Goal: Transaction & Acquisition: Purchase product/service

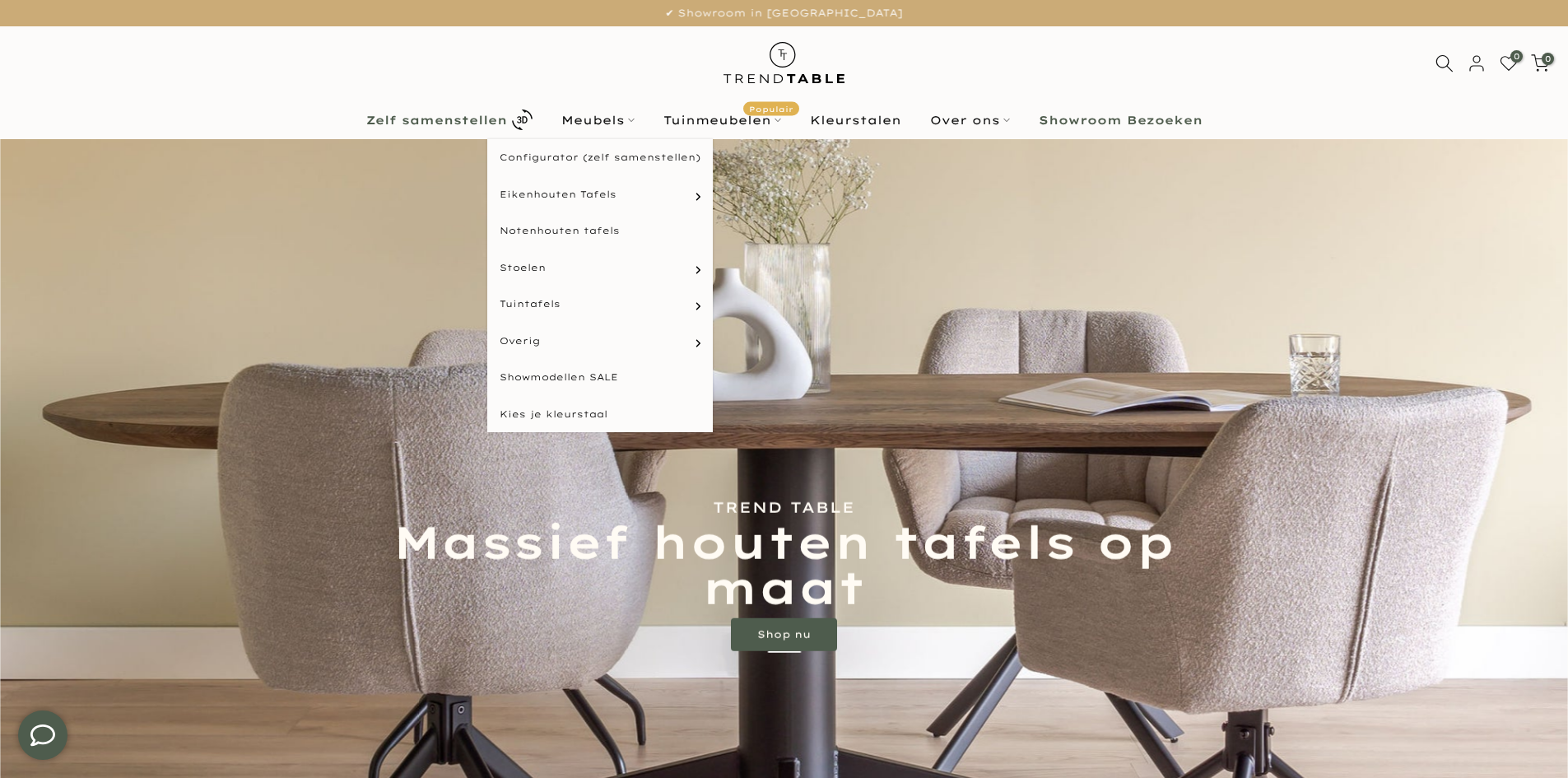
type input "****"
click at [480, 116] on b "Zelf samenstellen" at bounding box center [436, 120] width 141 height 11
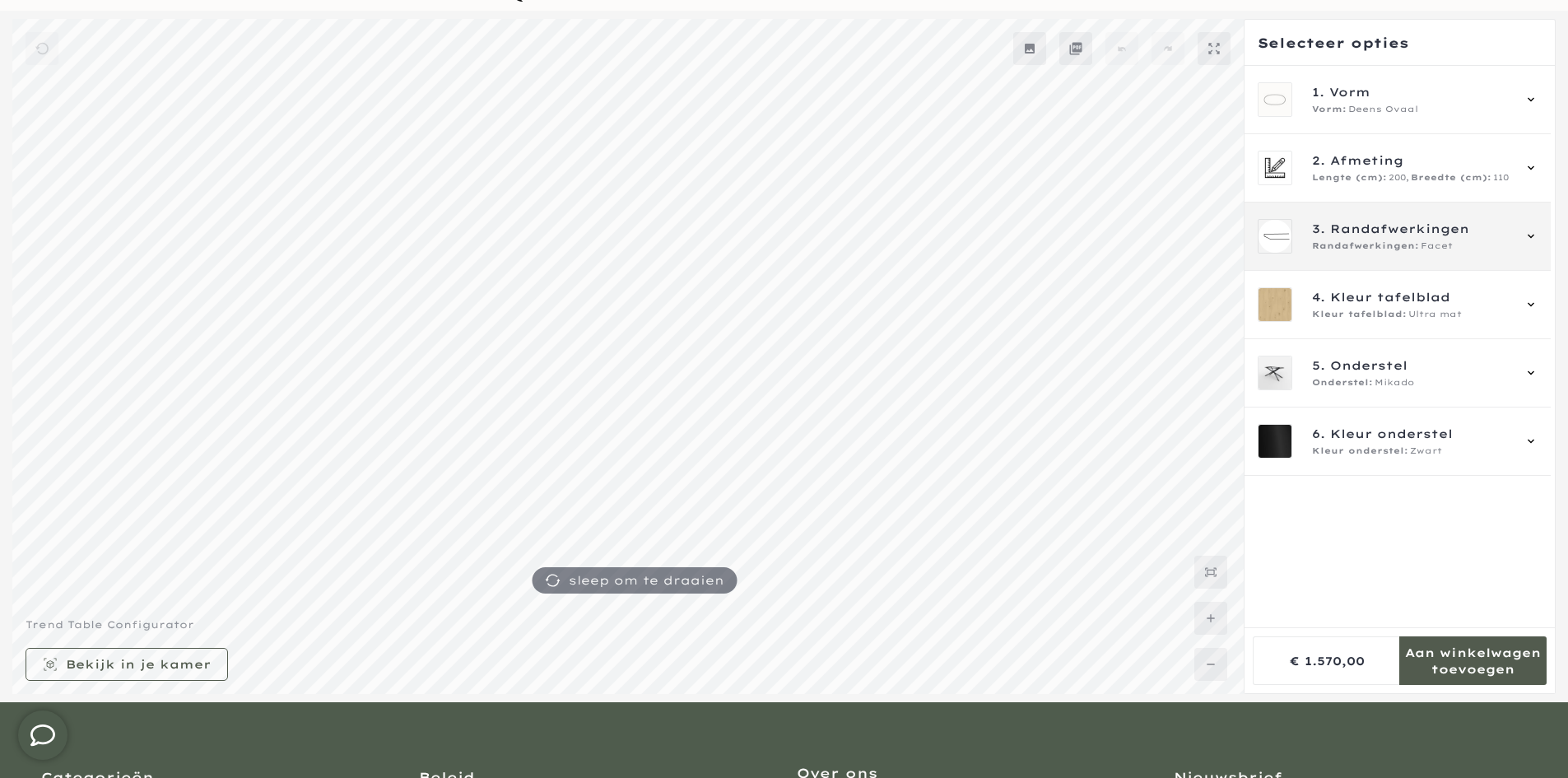
scroll to position [164, 0]
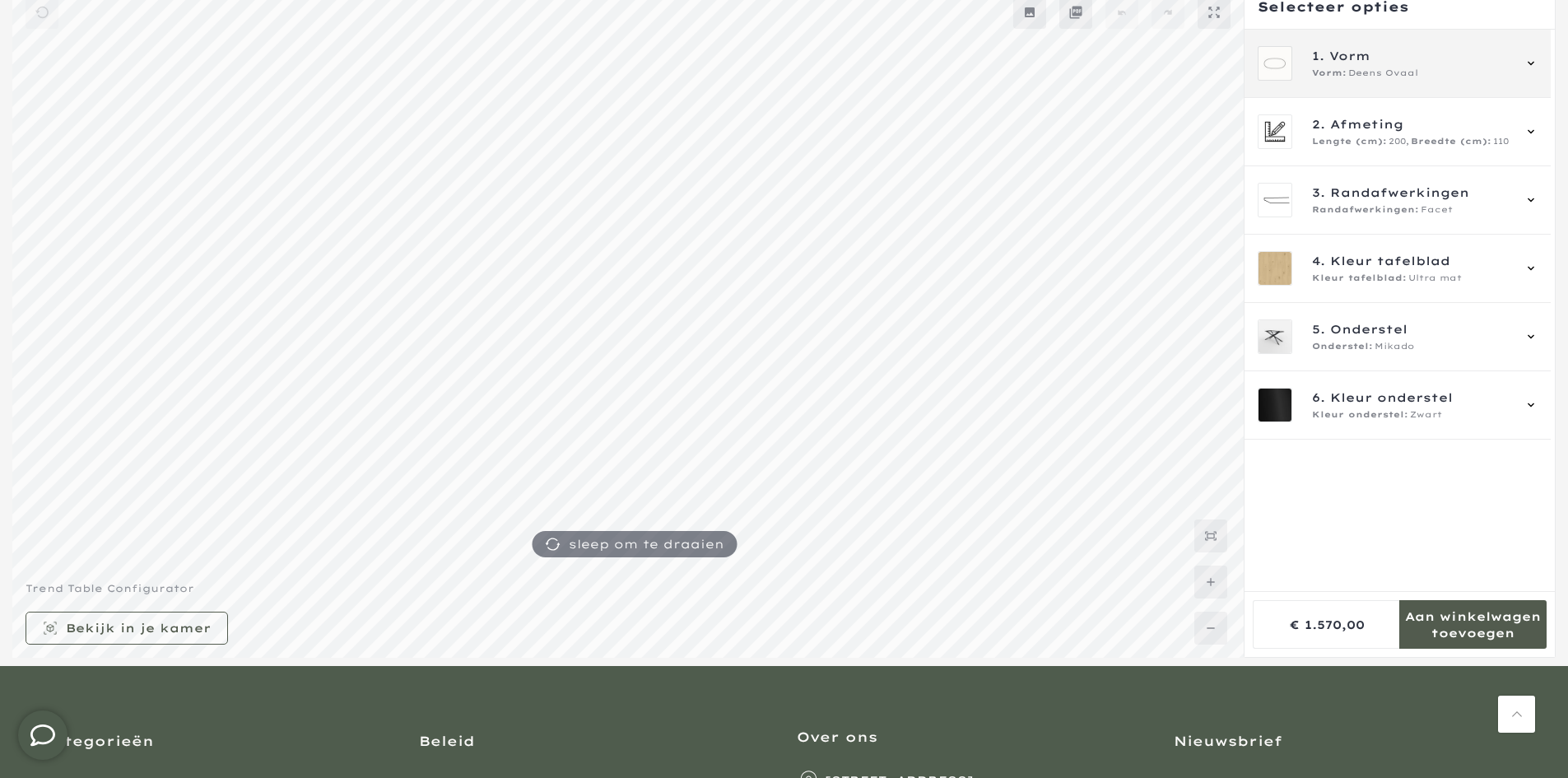
type input "****"
click at [1365, 89] on div "1. Vorm Vorm: Deens Ovaal" at bounding box center [1398, 63] width 306 height 68
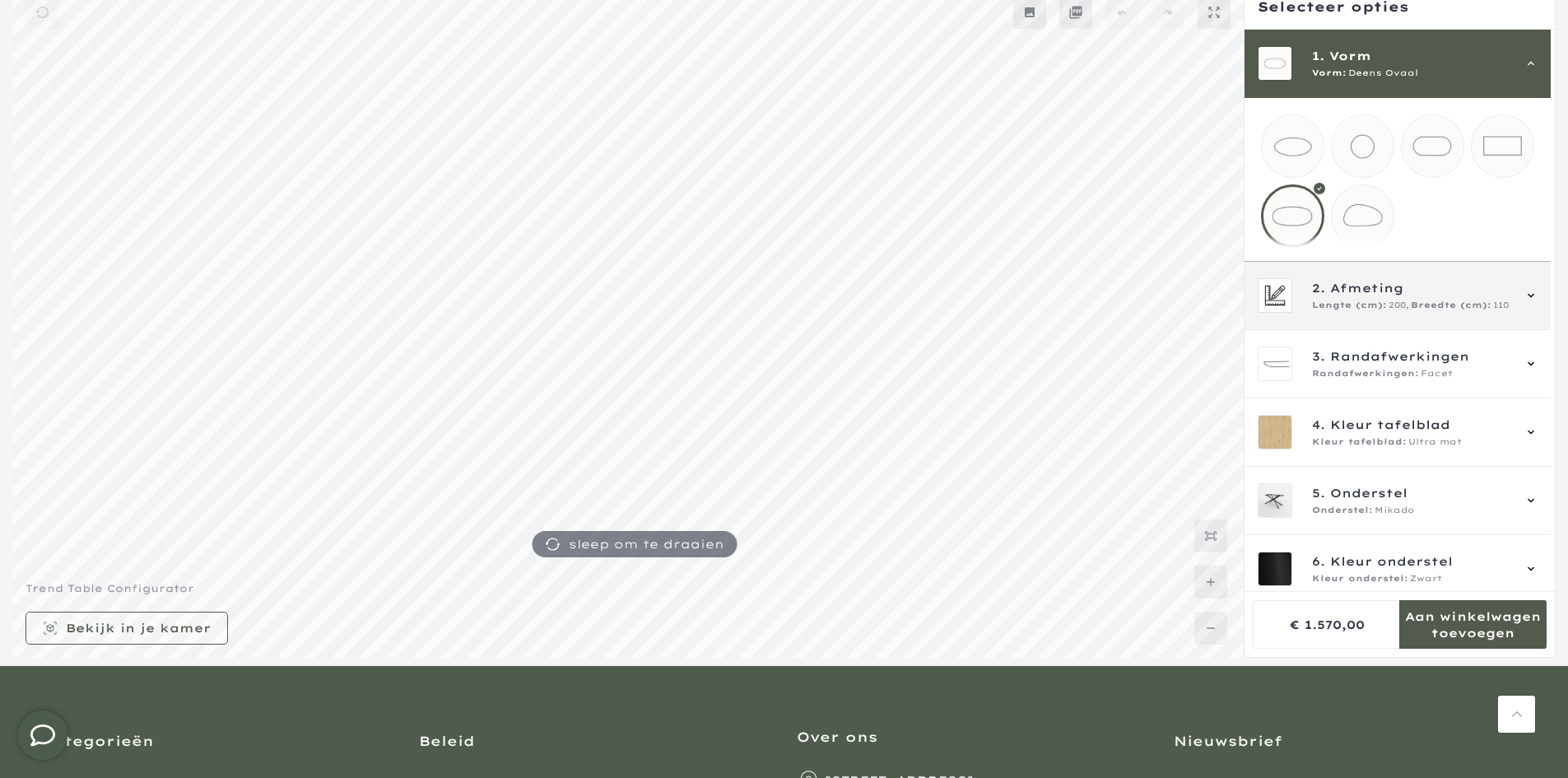
scroll to position [26, 0]
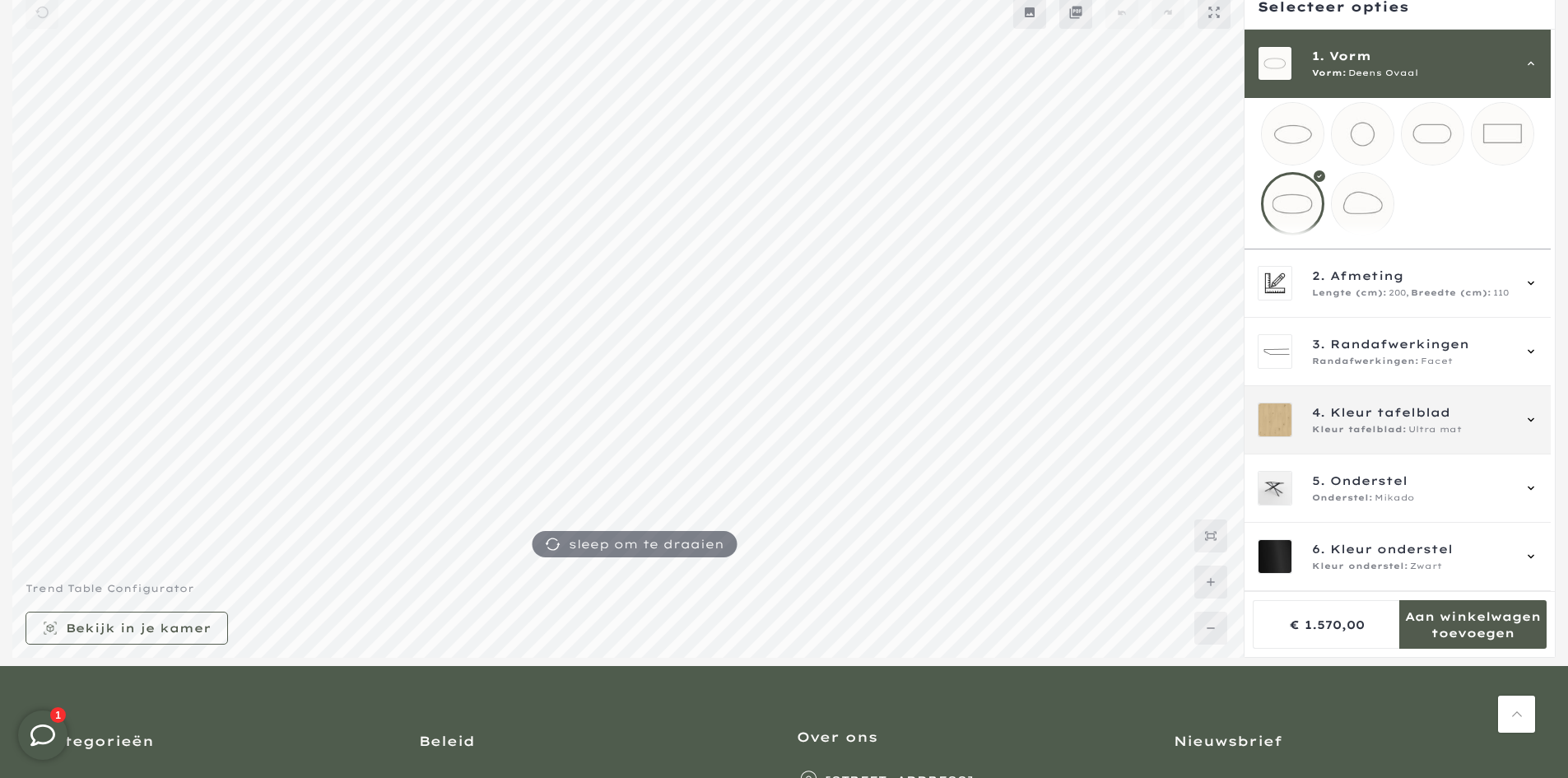
click at [1431, 404] on span "Kleur tafelblad" at bounding box center [1390, 412] width 120 height 18
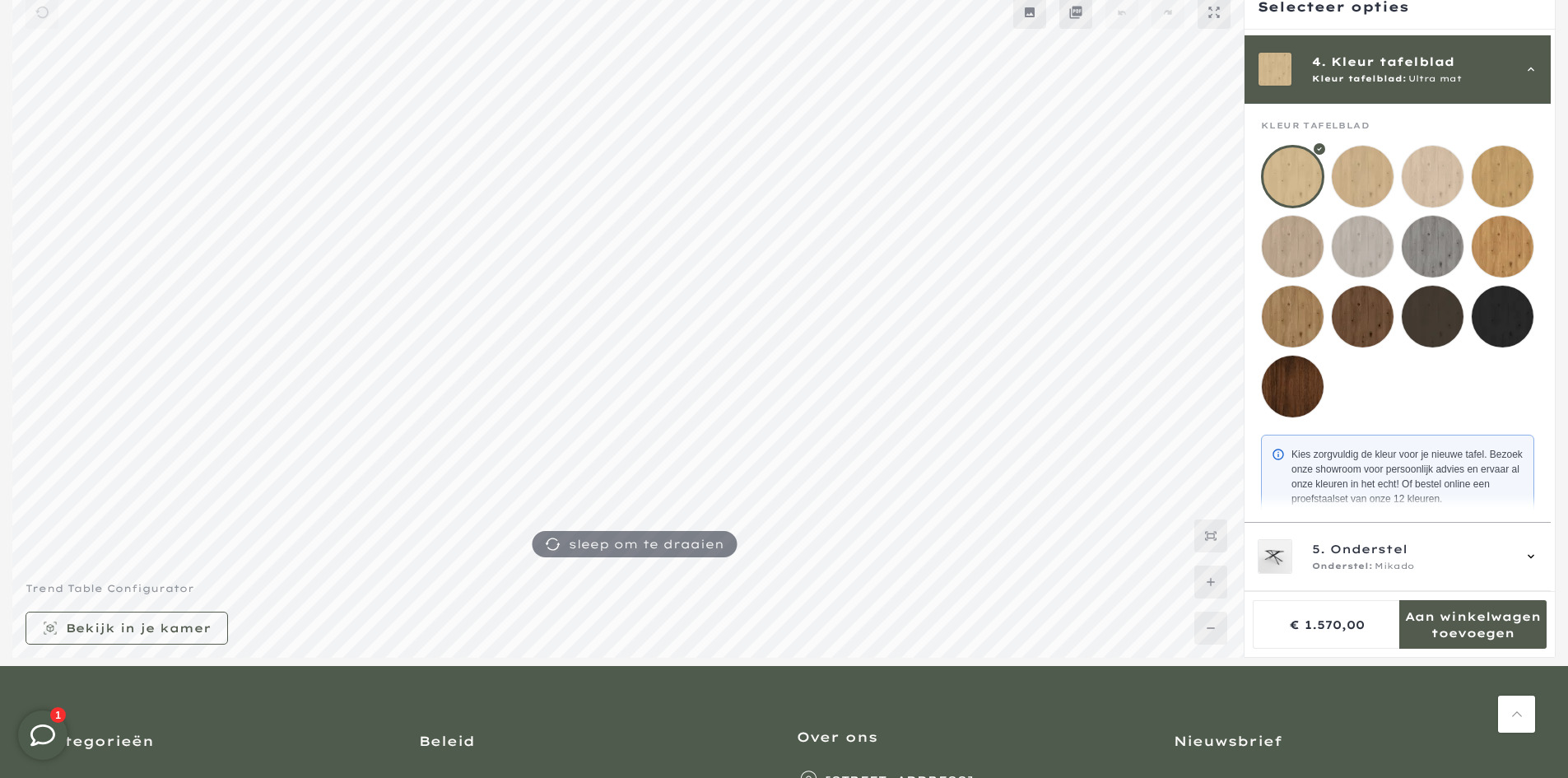
scroll to position [205, 0]
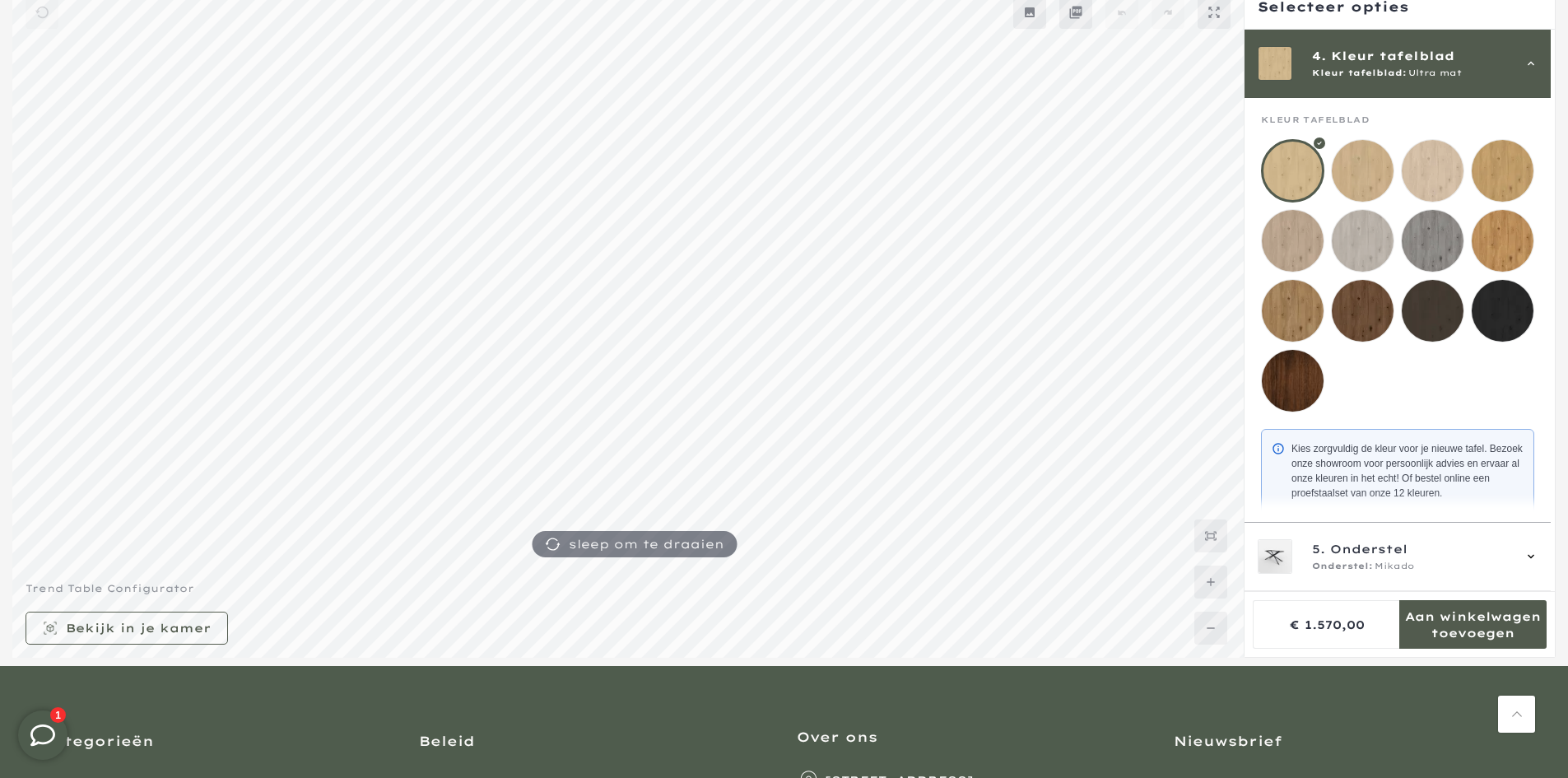
click at [1357, 164] on mmq-loader at bounding box center [1362, 170] width 62 height 62
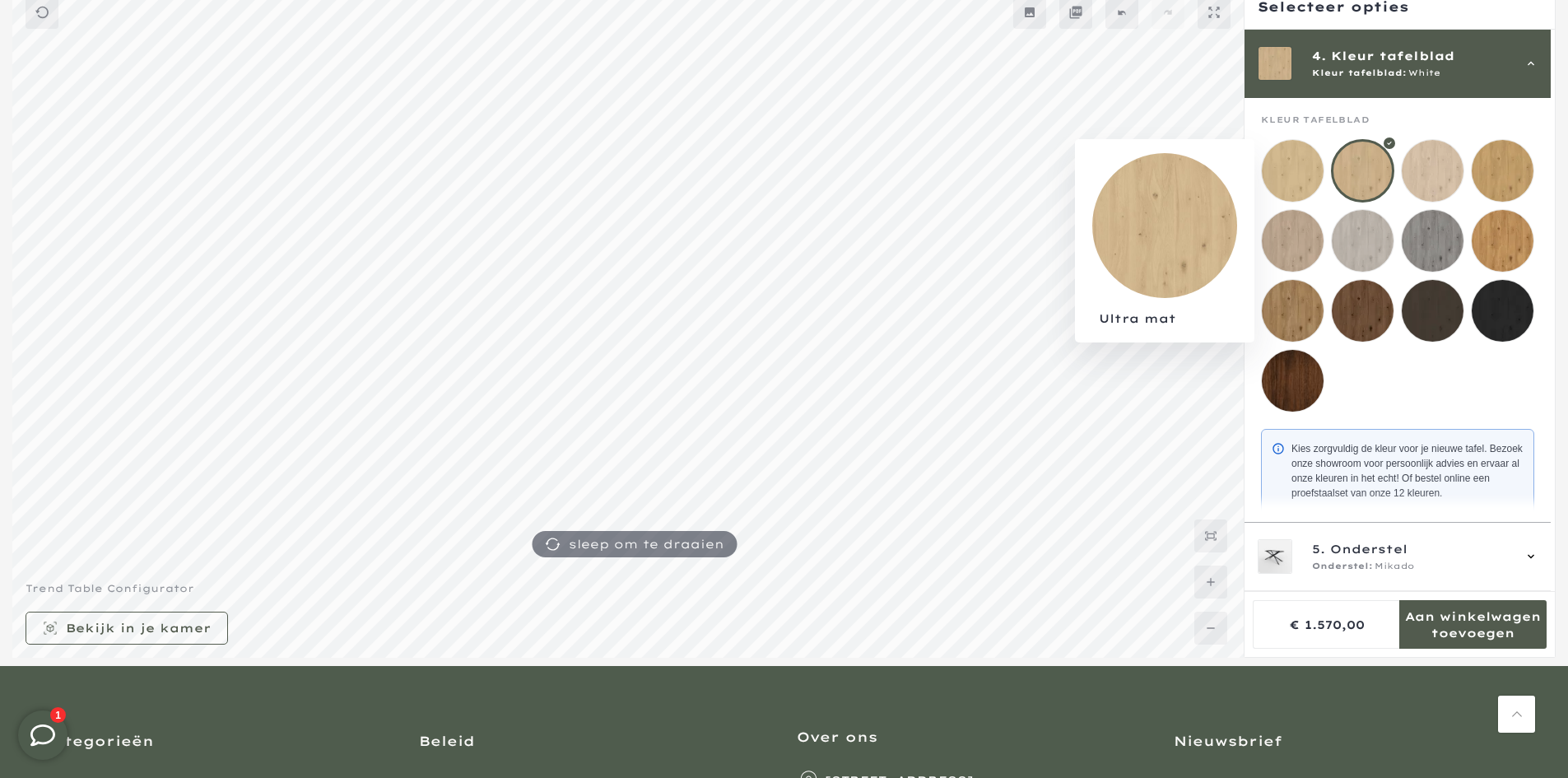
click at [1288, 168] on mmq-loader at bounding box center [1293, 170] width 62 height 62
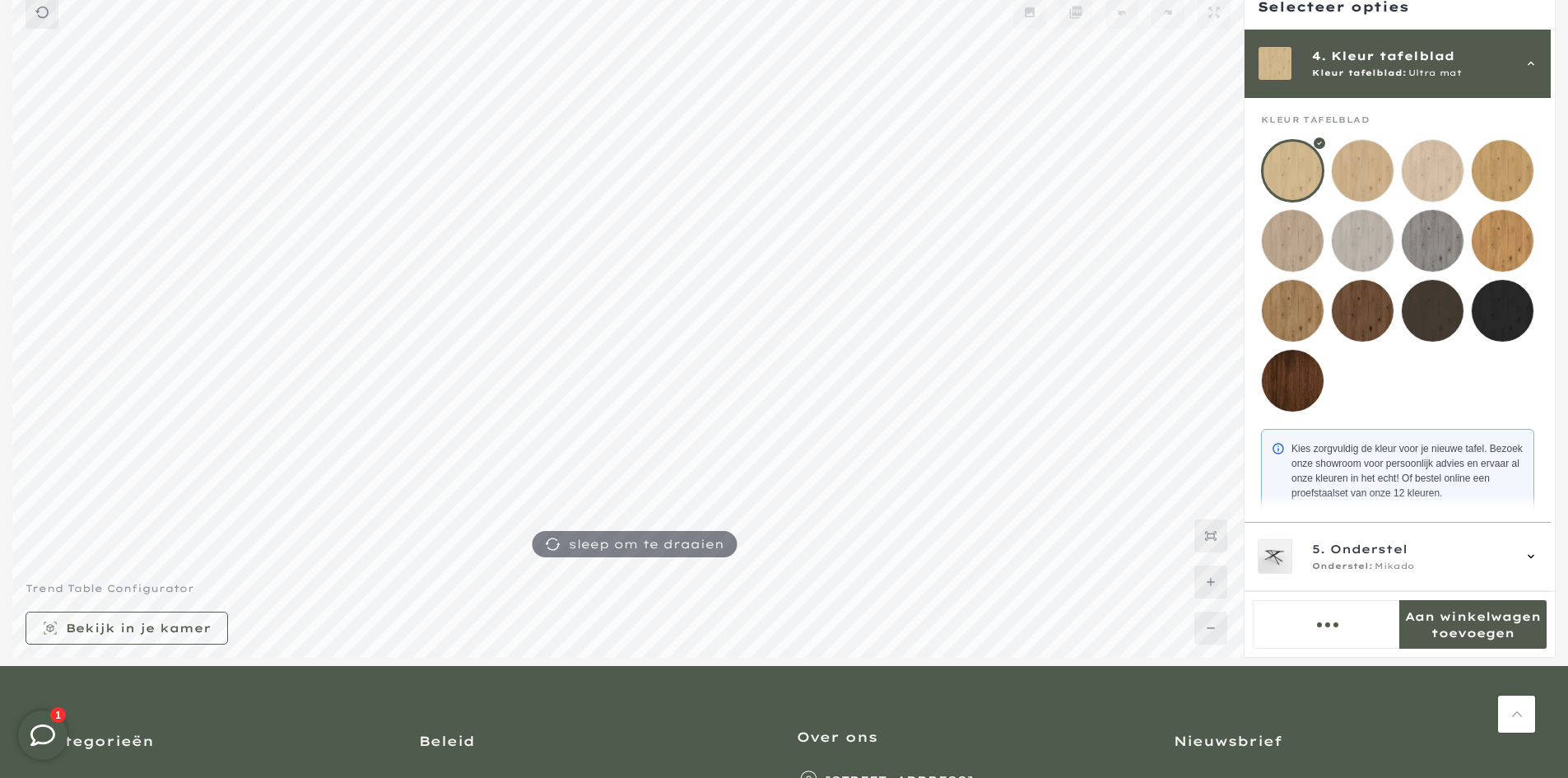
click at [1350, 75] on span "Kleur tafelblad:" at bounding box center [1359, 74] width 95 height 13
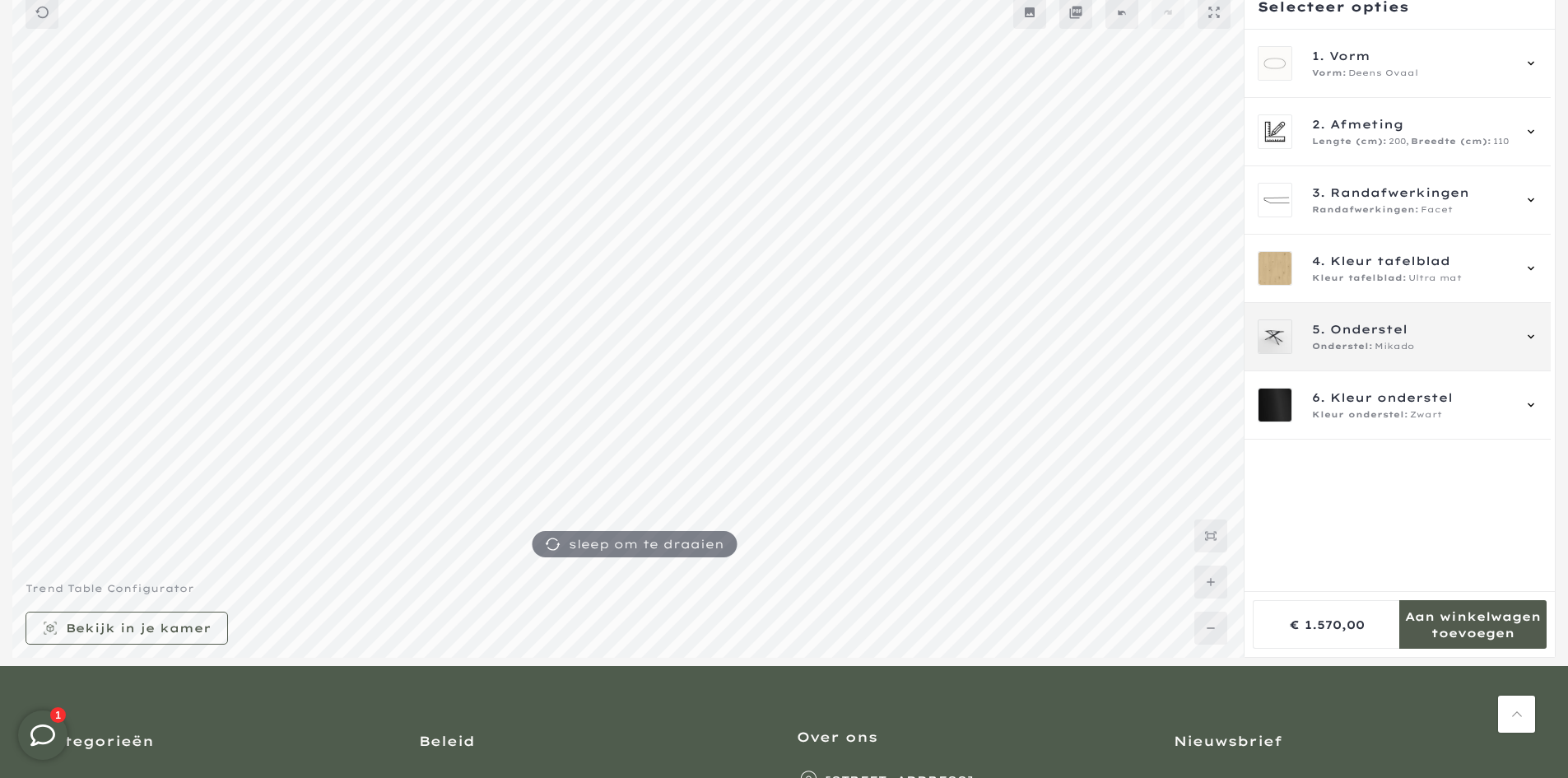
click at [1386, 327] on span "Onderstel" at bounding box center [1368, 329] width 77 height 18
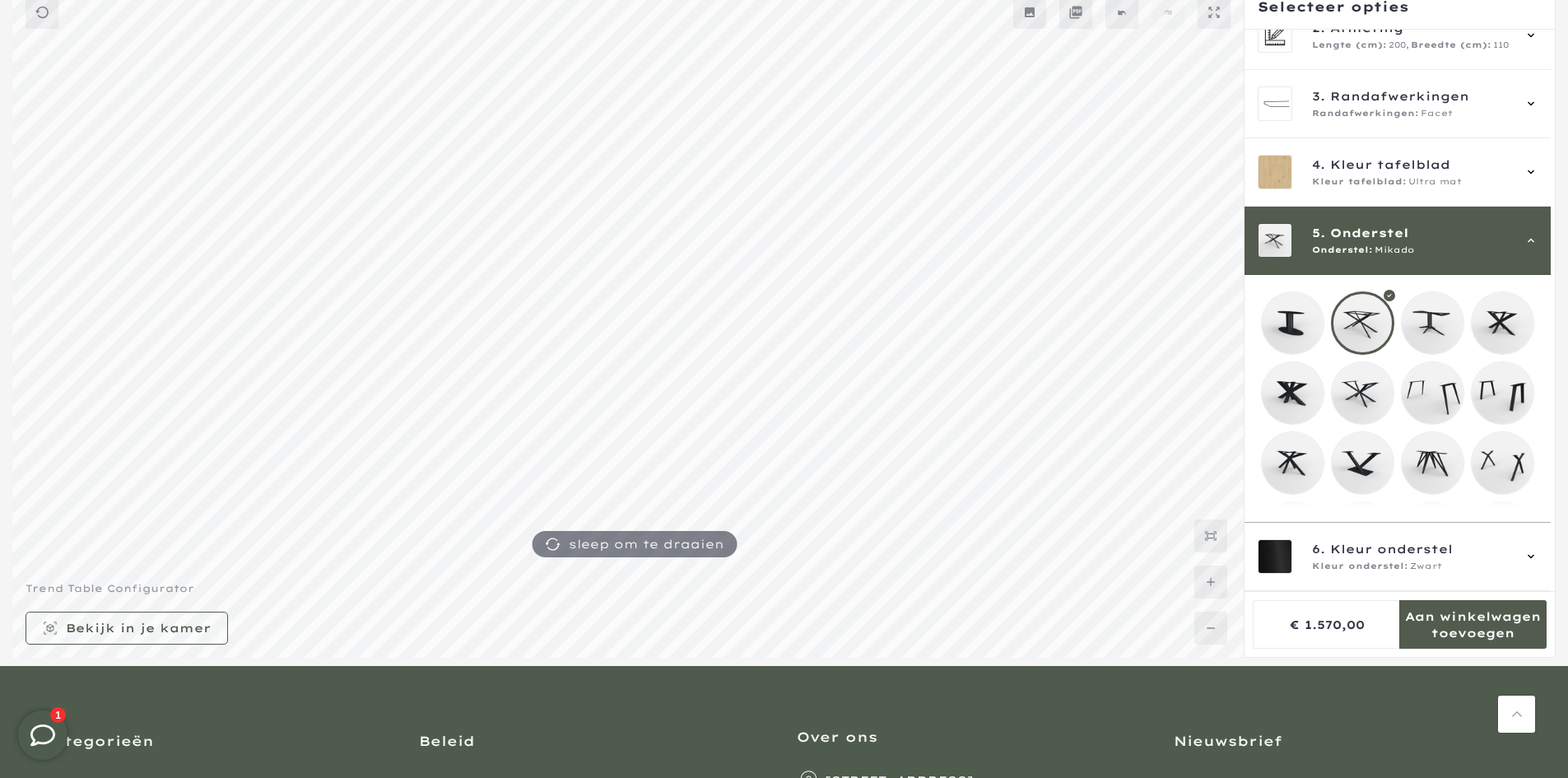
scroll to position [235, 0]
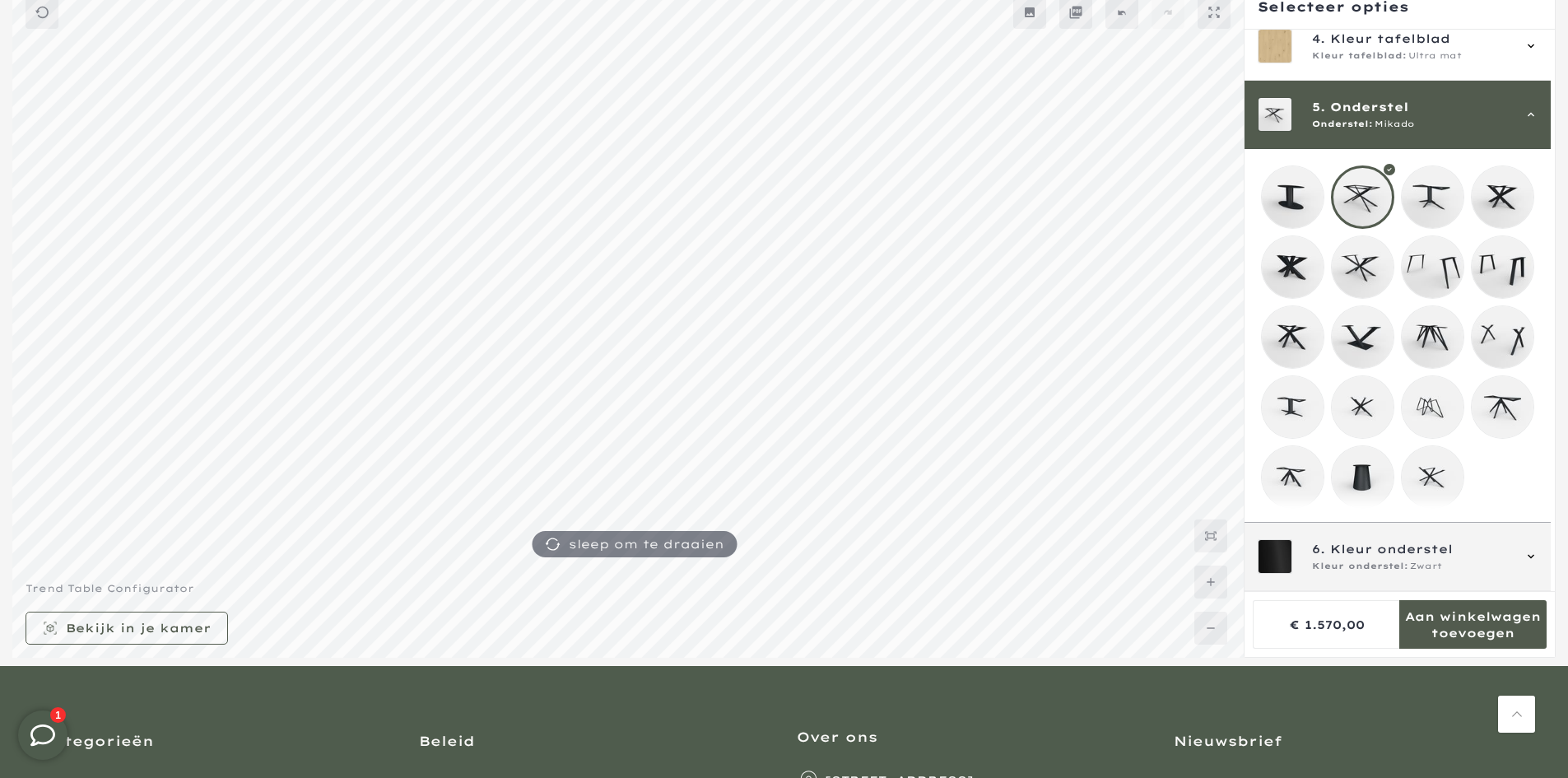
click at [1500, 554] on span "6. Kleur onderstel" at bounding box center [1411, 549] width 199 height 18
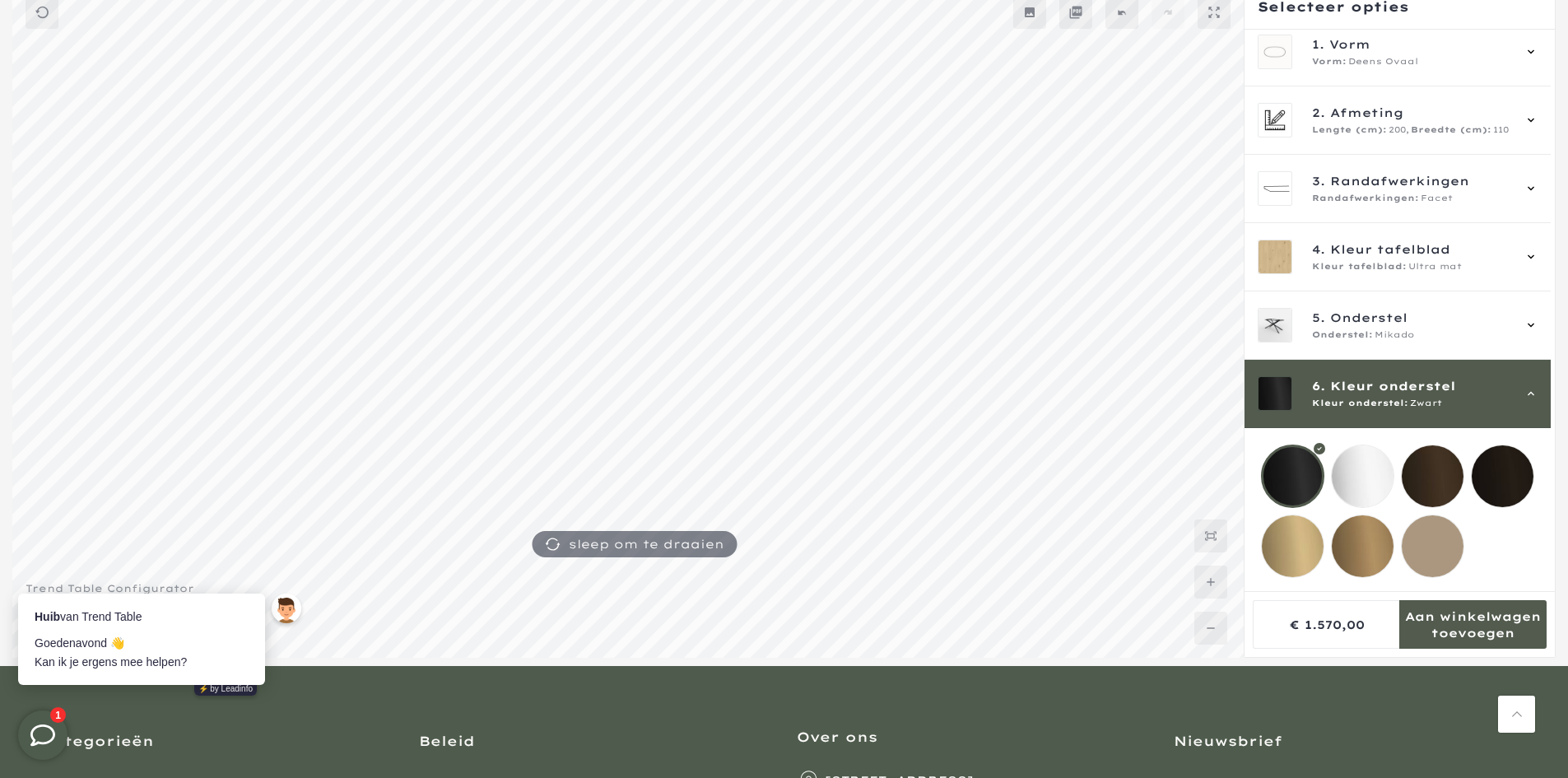
scroll to position [0, 0]
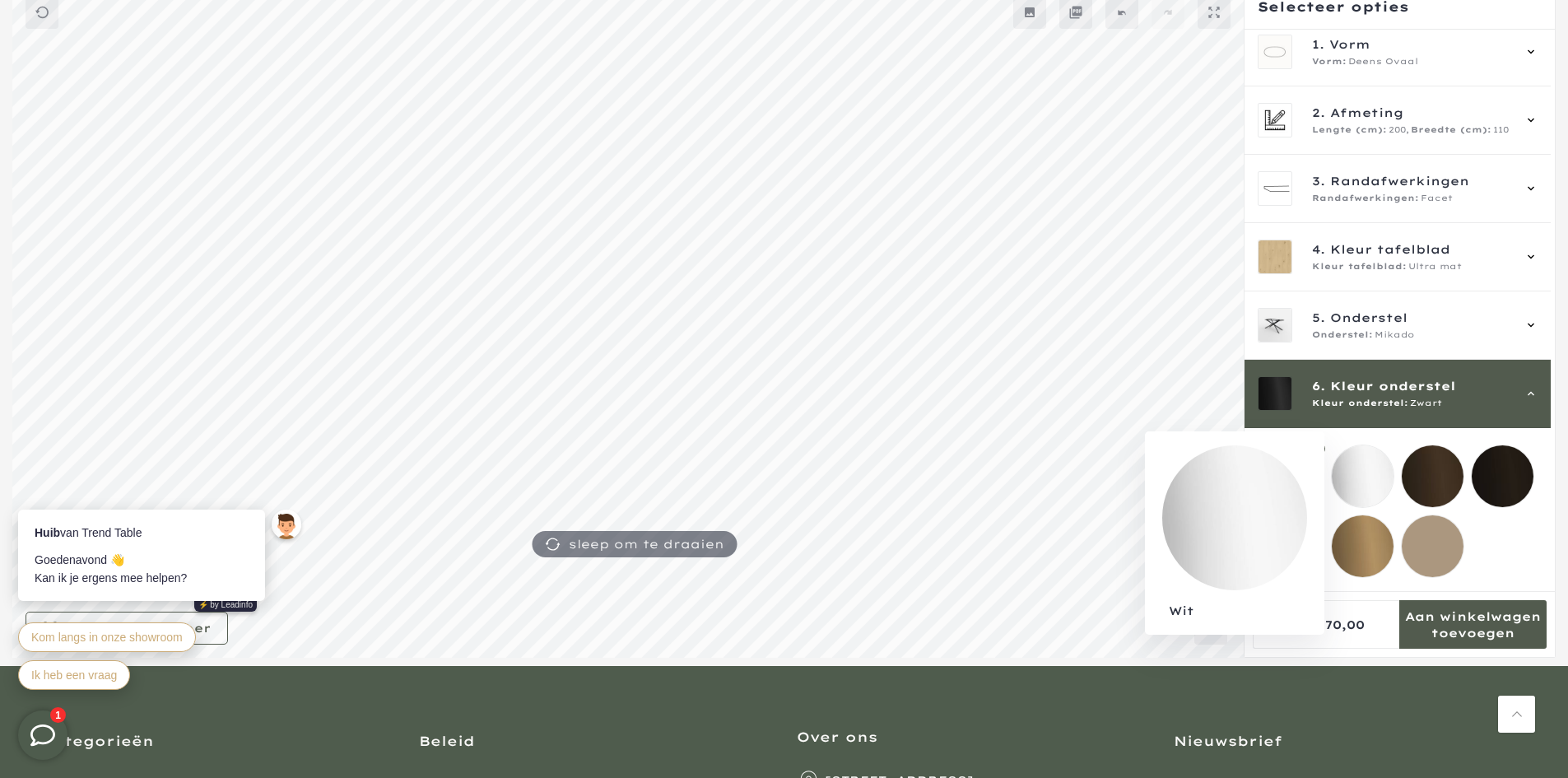
click at [1371, 467] on mmq-loader at bounding box center [1362, 476] width 62 height 62
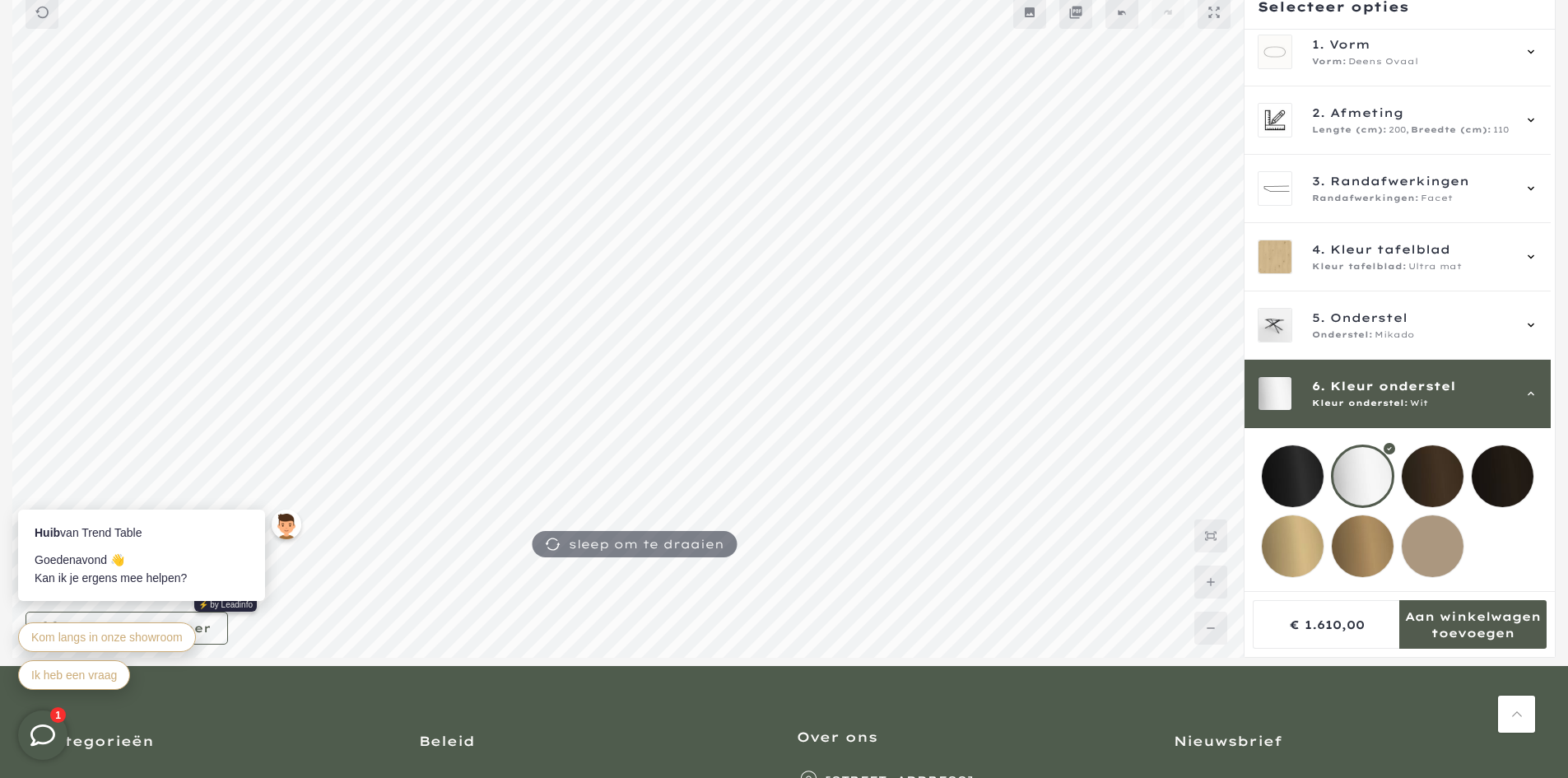
click at [1435, 470] on mmq-loader at bounding box center [1432, 476] width 62 height 62
click at [1321, 461] on mmq-loader at bounding box center [1293, 476] width 62 height 62
click at [1437, 457] on mmq-loader at bounding box center [1432, 476] width 62 height 62
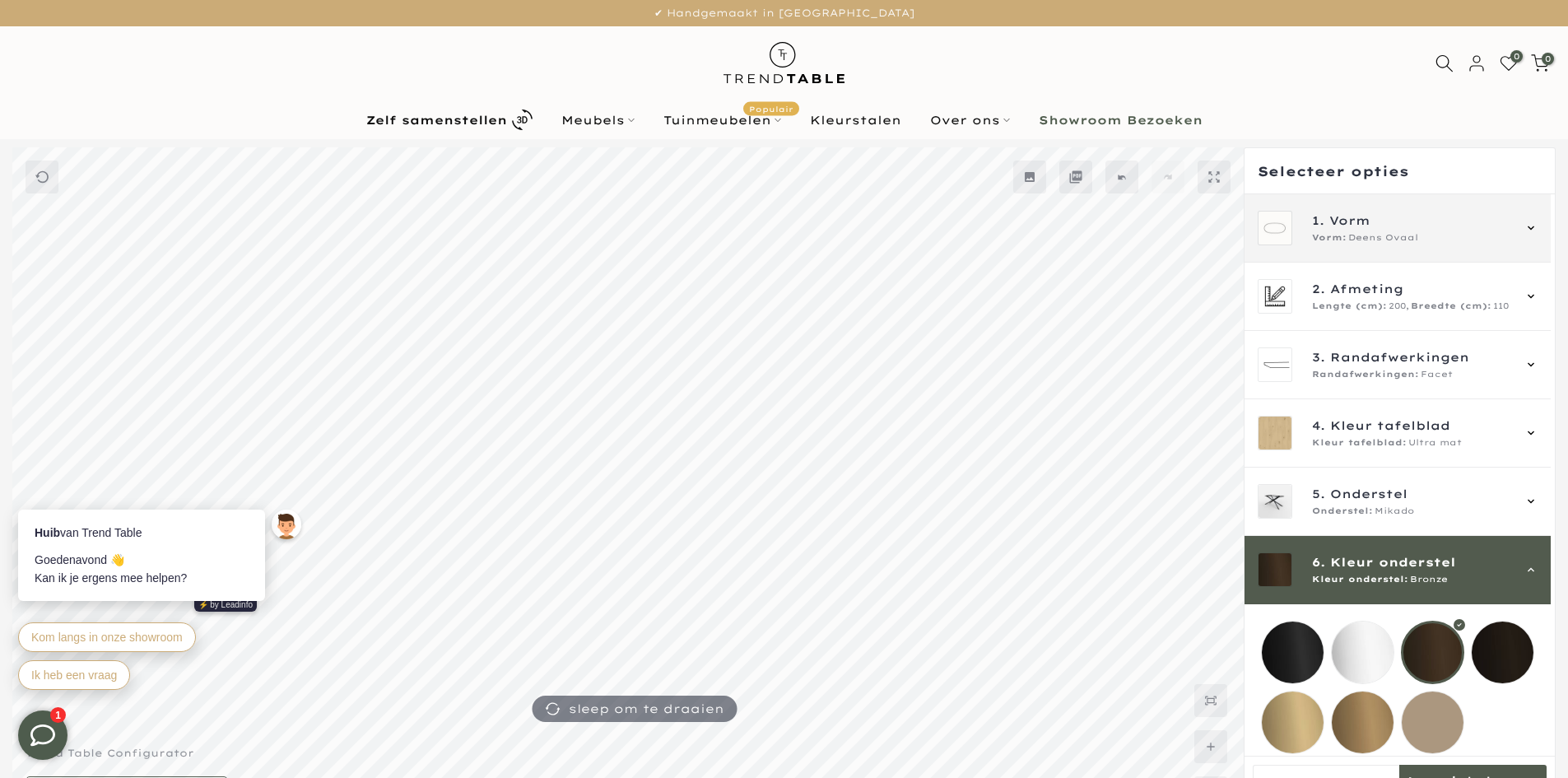
click at [1379, 230] on div "1. Vorm Vorm: Deens Ovaal" at bounding box center [1411, 227] width 199 height 32
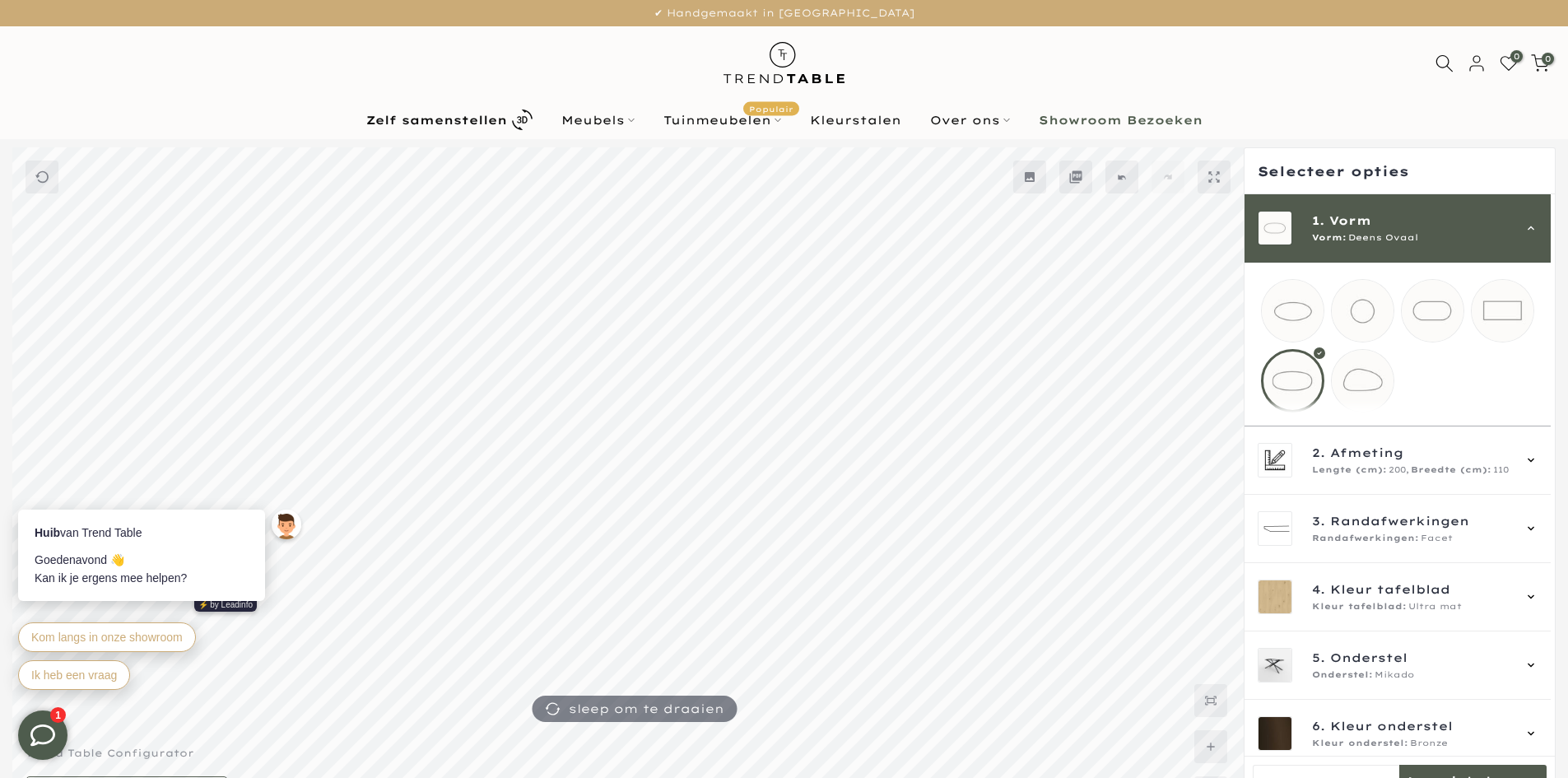
click at [1295, 315] on mmq-loader at bounding box center [1293, 311] width 62 height 62
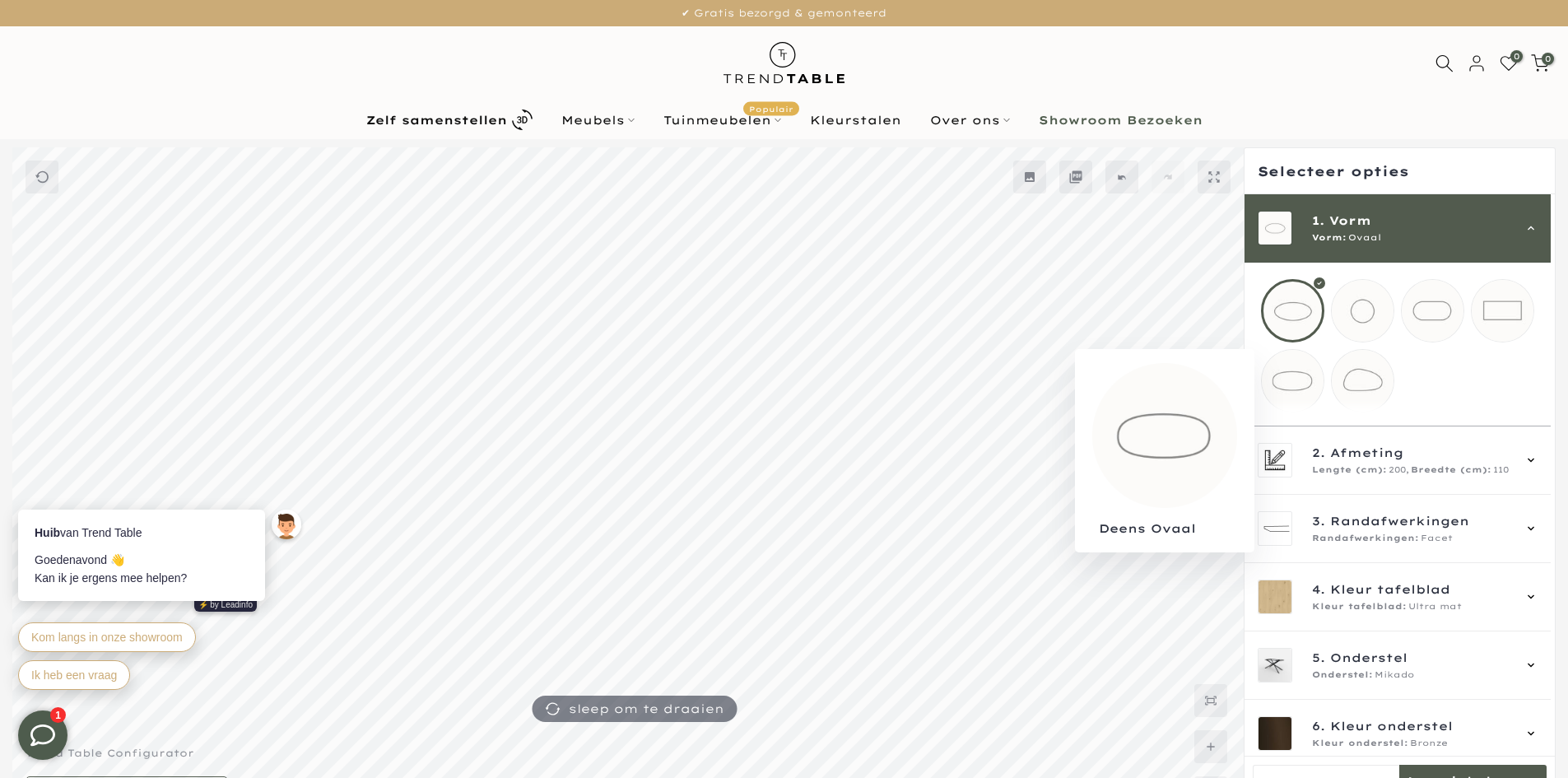
click at [1305, 393] on mmq-loader at bounding box center [1293, 380] width 62 height 62
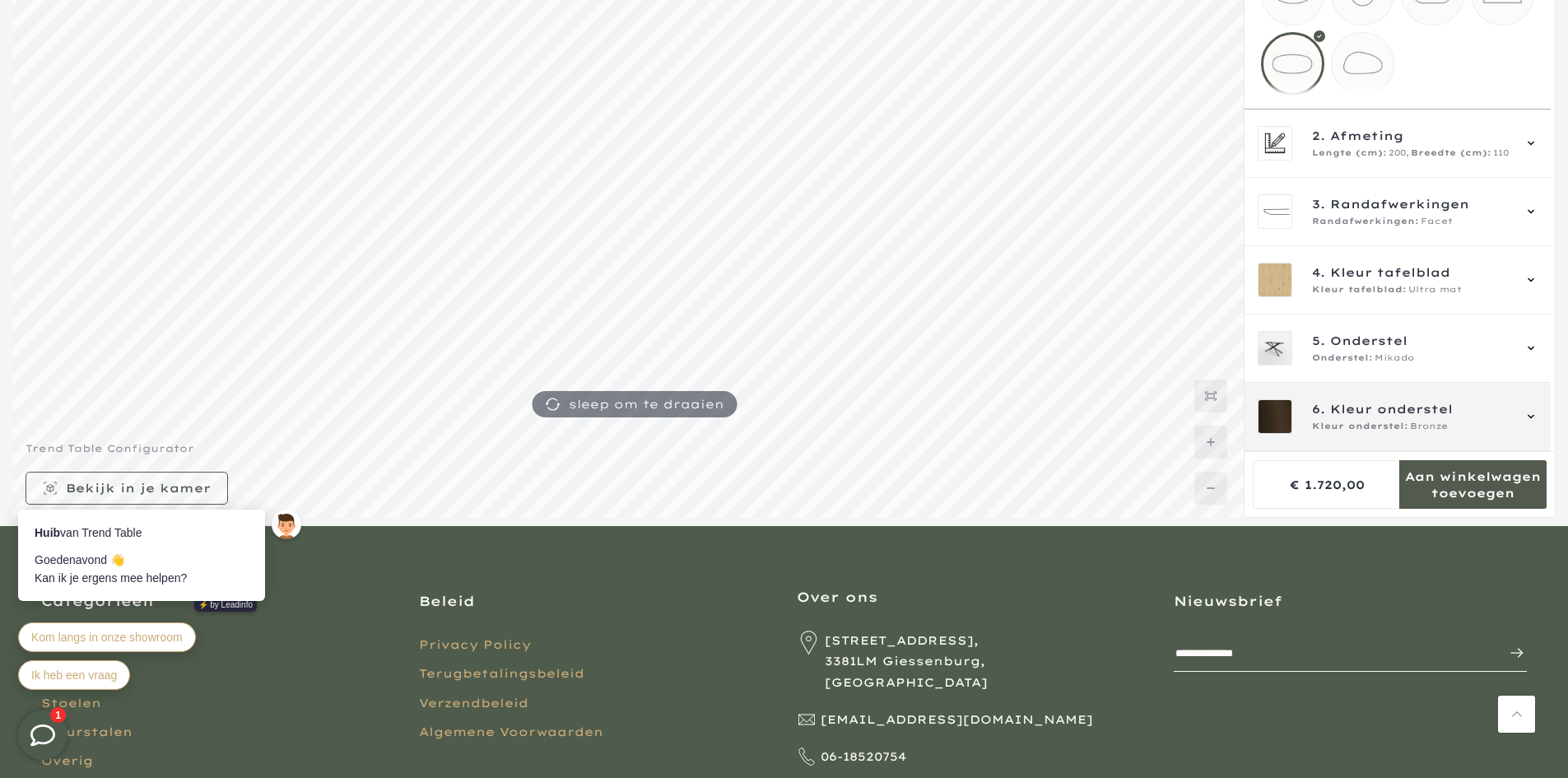
scroll to position [329, 0]
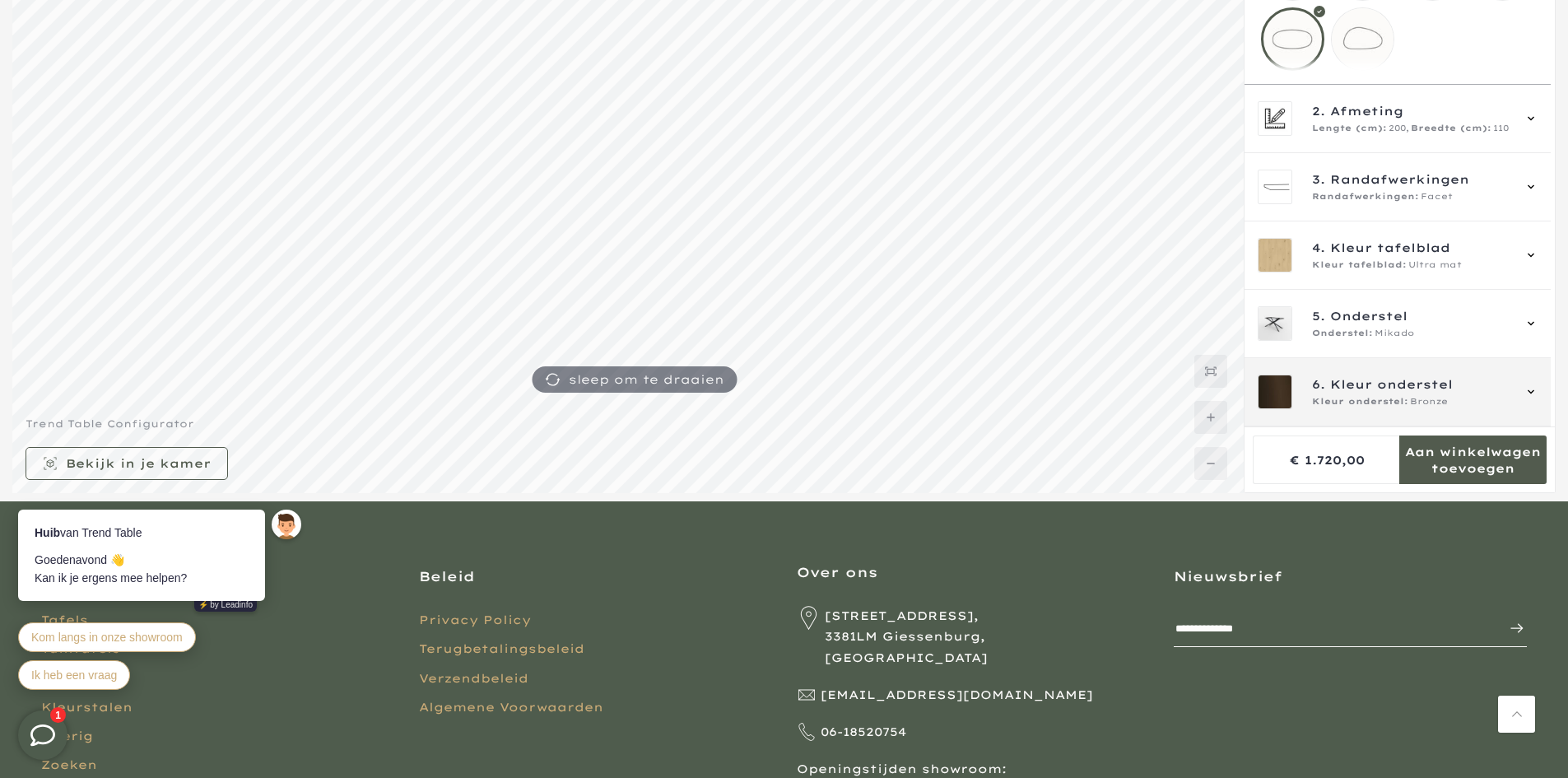
click at [1425, 370] on div "6. Kleur onderstel Kleur onderstel: Bronze" at bounding box center [1398, 391] width 306 height 68
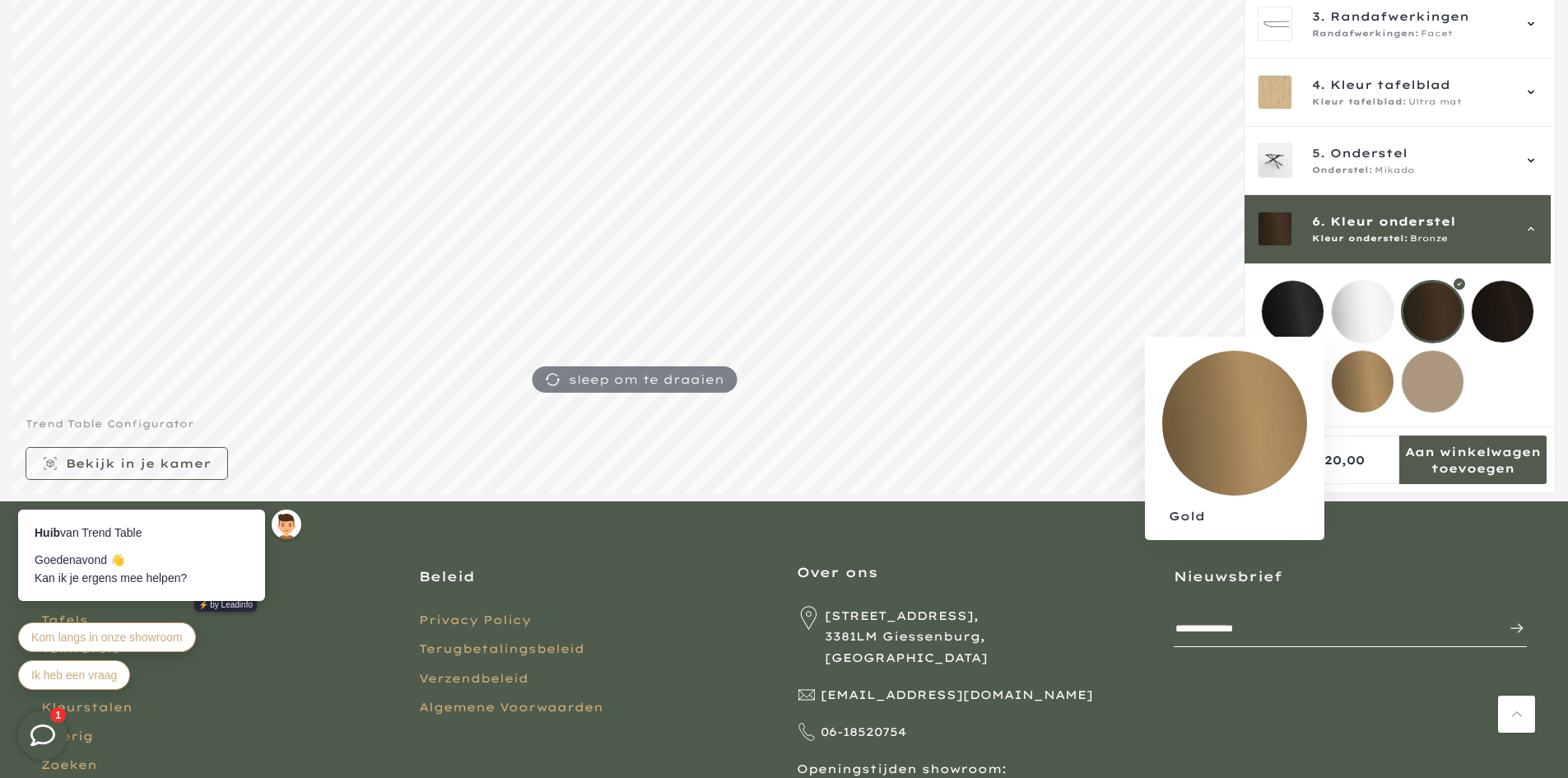
scroll to position [25, 0]
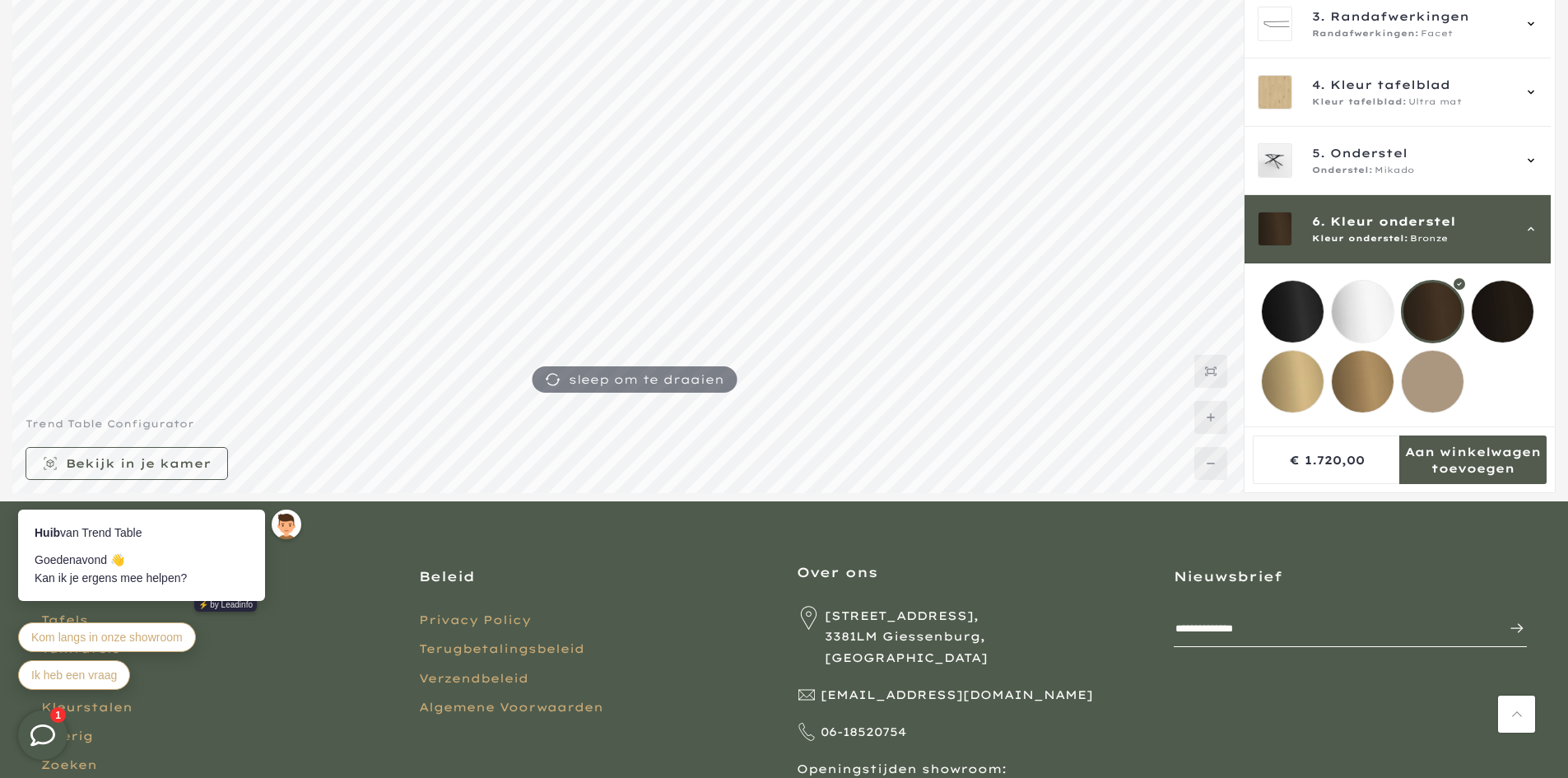
click at [1303, 304] on mmq-loader at bounding box center [1293, 312] width 62 height 62
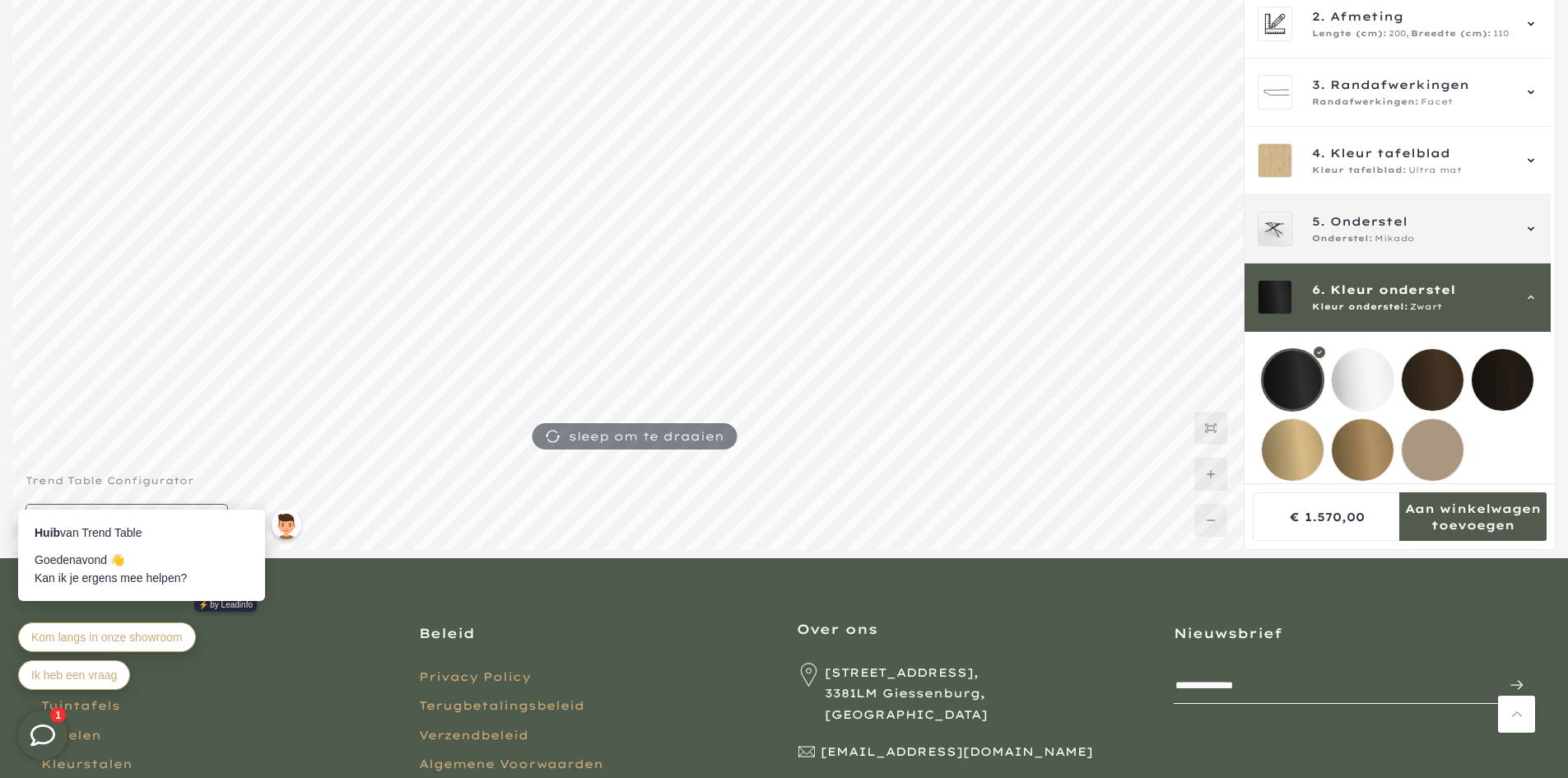
scroll to position [164, 0]
